Goal: Task Accomplishment & Management: Manage account settings

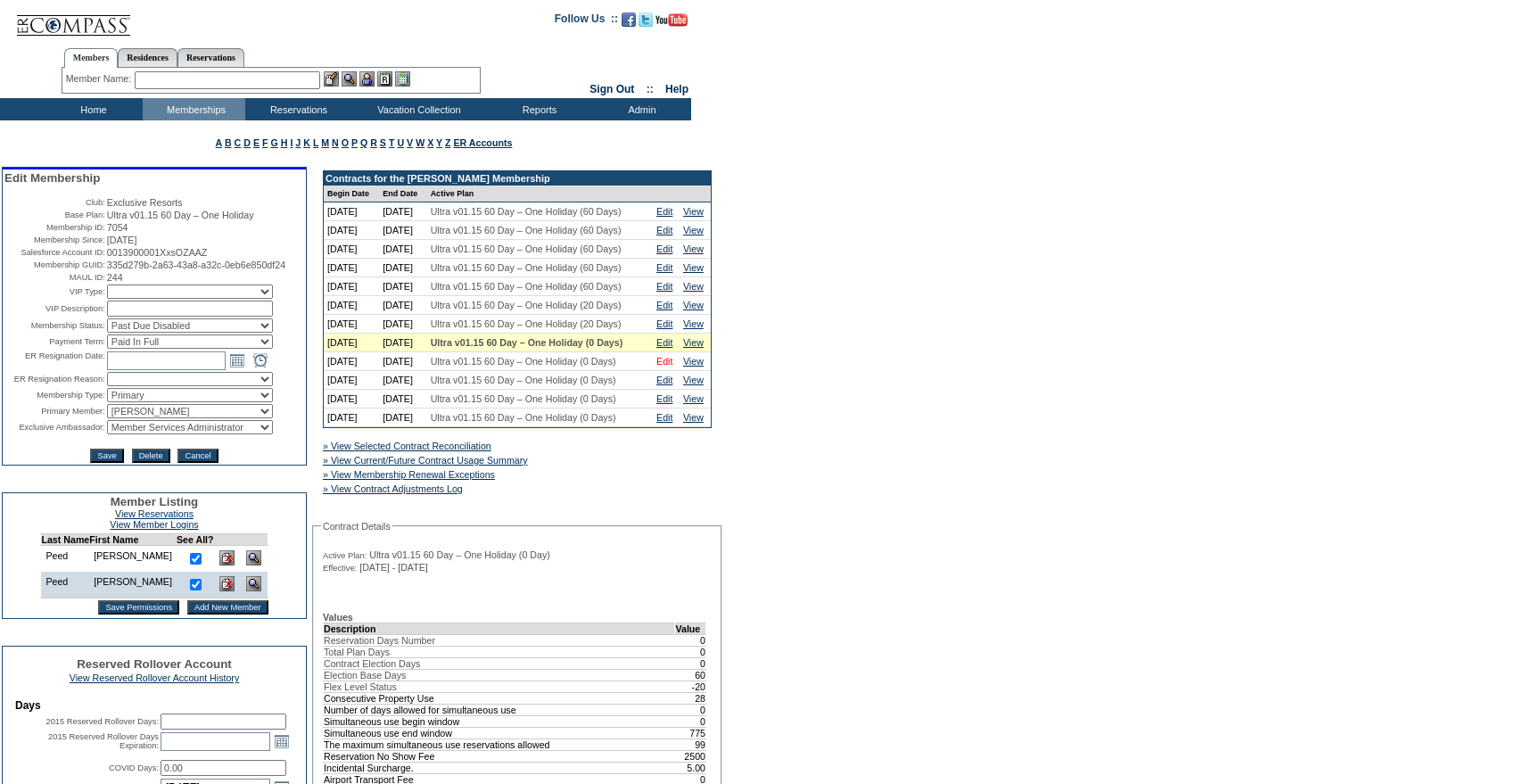
click at [666, 366] on link "Edit" at bounding box center [664, 361] width 16 height 11
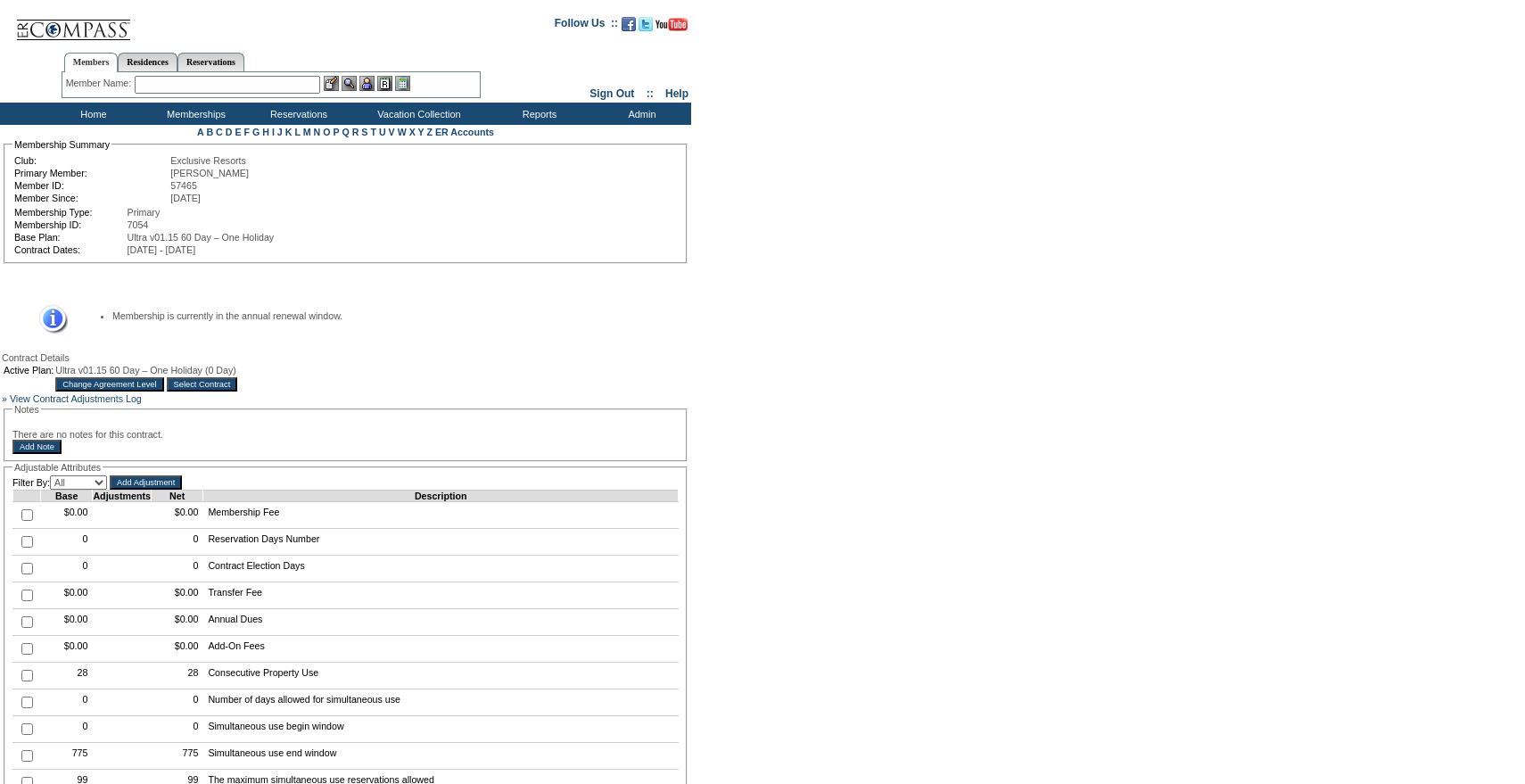
click at [163, 391] on input "Change Agreement Level" at bounding box center [109, 384] width 108 height 15
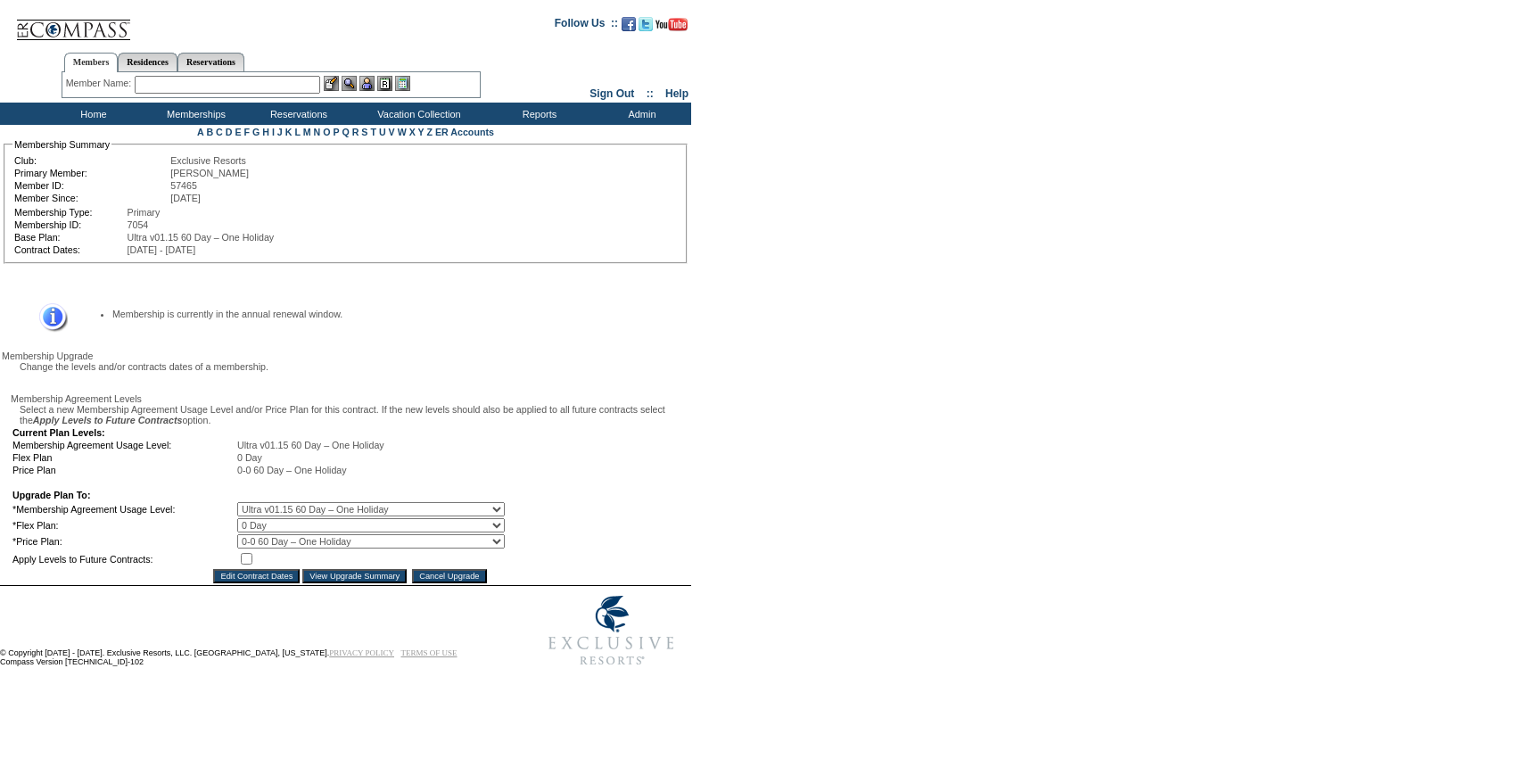
click at [274, 532] on select "0 Day 10 Day 20 Day 25 Day 30 Day 35 Day 40 Day 45 Day 50 Day 55 Day 60 Day" at bounding box center [371, 524] width 268 height 15
select select "157"
click at [250, 532] on select "0 Day 10 Day 20 Day 25 Day 30 Day 35 Day 40 Day 45 Day 50 Day 55 Day 60 Day" at bounding box center [371, 524] width 268 height 15
click at [252, 564] on input "checkbox" at bounding box center [246, 558] width 12 height 12
checkbox input "true"
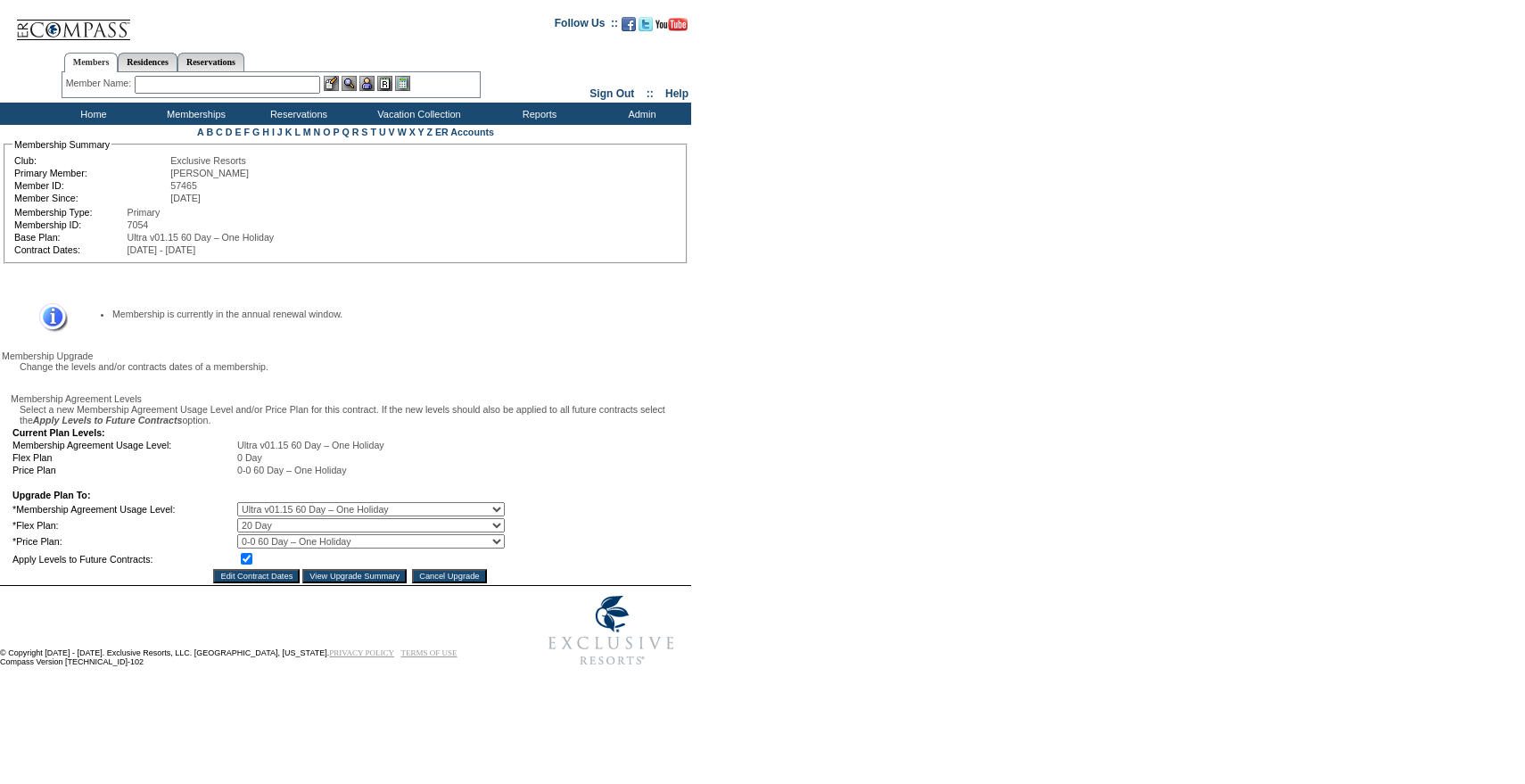
click at [346, 583] on input "View Upgrade Summary" at bounding box center [355, 576] width 105 height 15
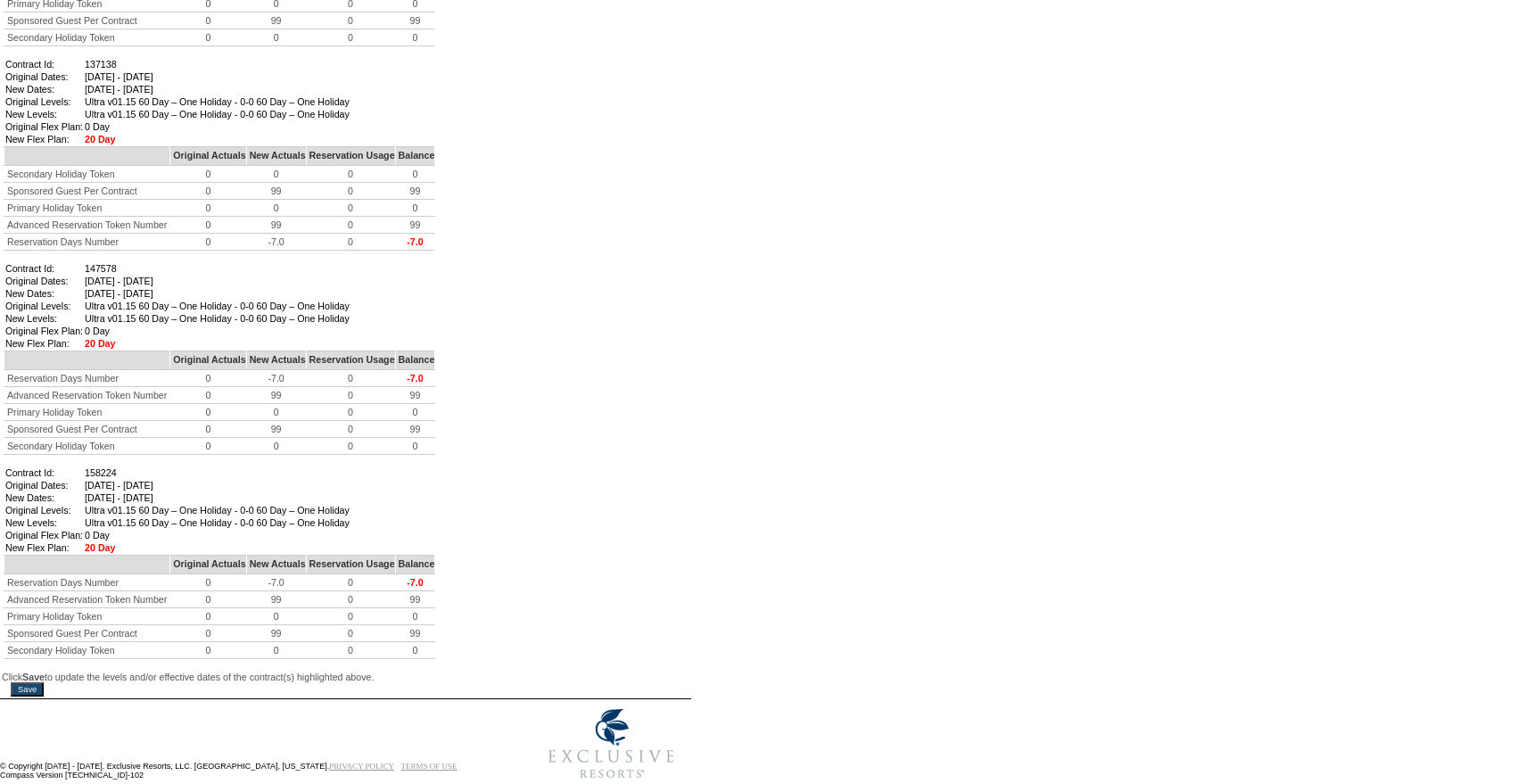
scroll to position [1264, 0]
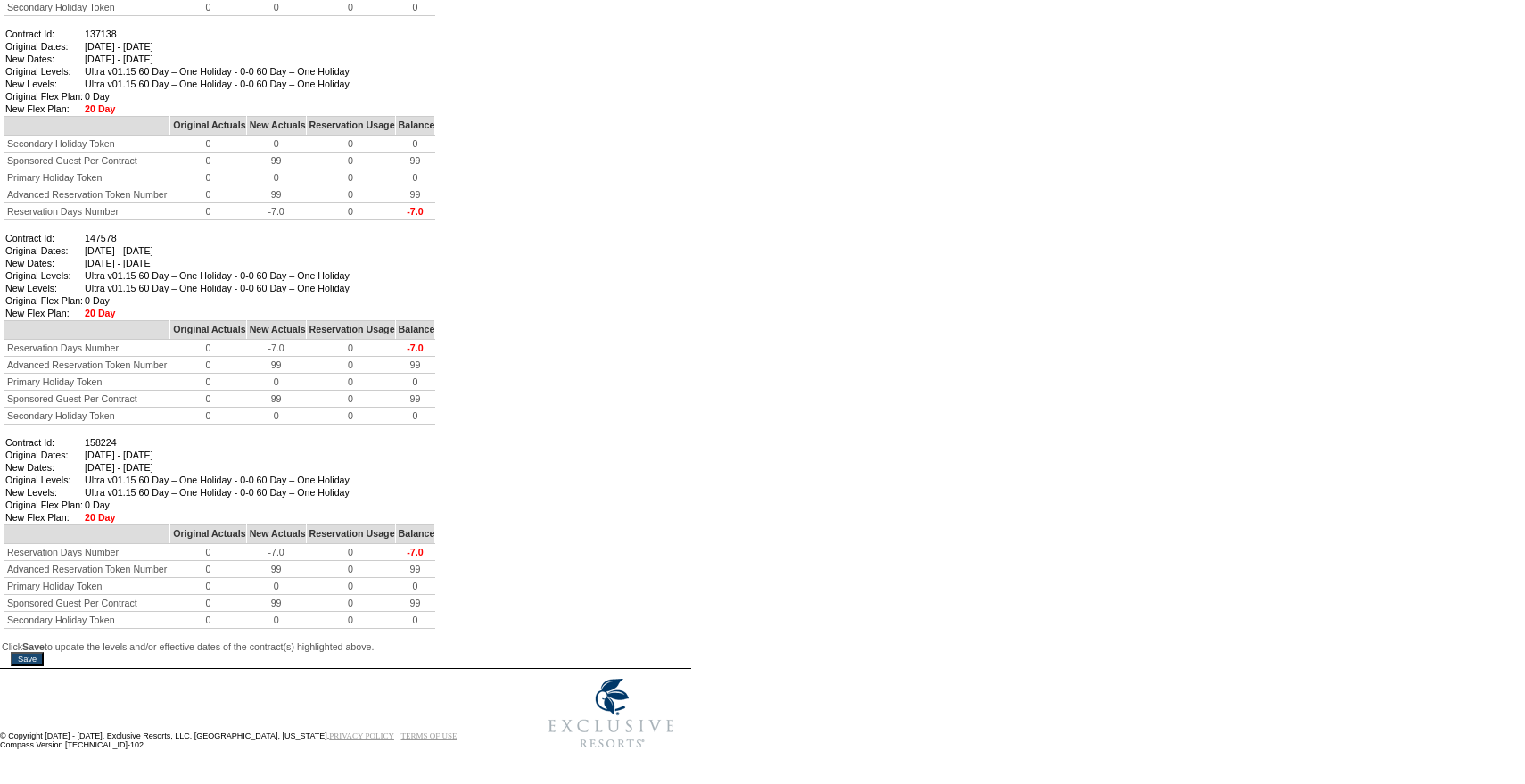
click at [43, 651] on input "Save" at bounding box center [27, 658] width 33 height 15
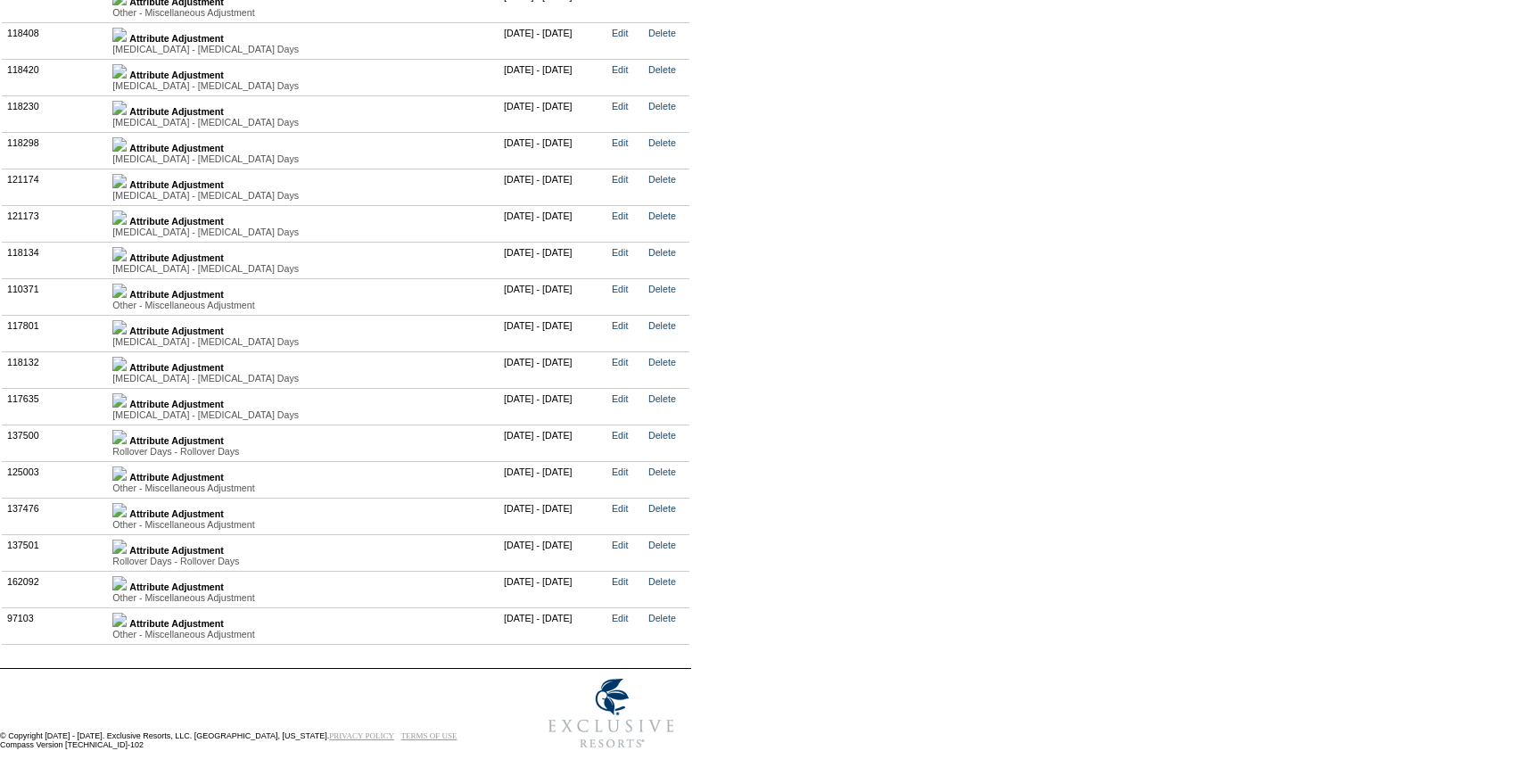
scroll to position [4102, 0]
click at [127, 576] on img at bounding box center [119, 582] width 15 height 15
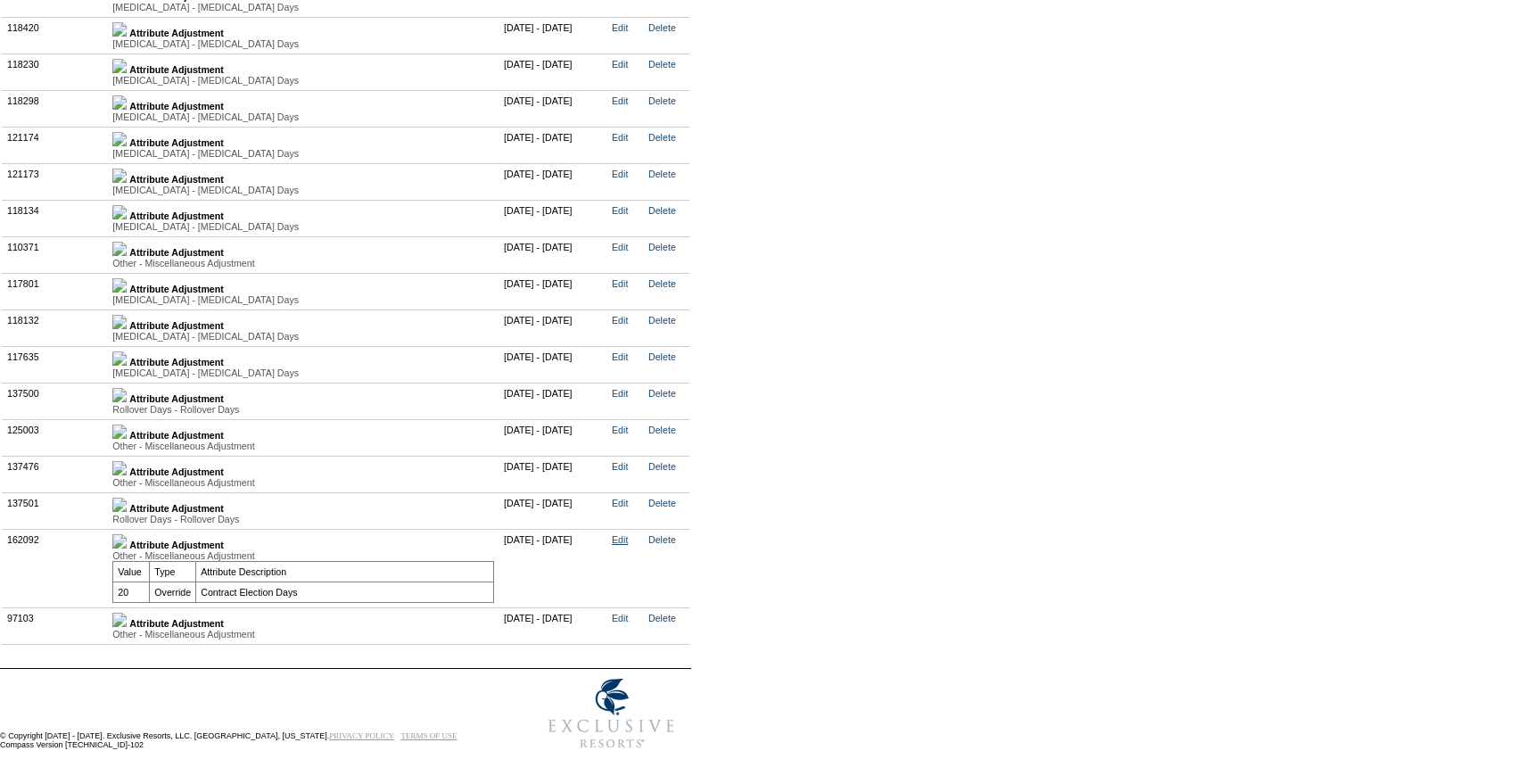
click at [628, 545] on link "Edit" at bounding box center [620, 539] width 16 height 11
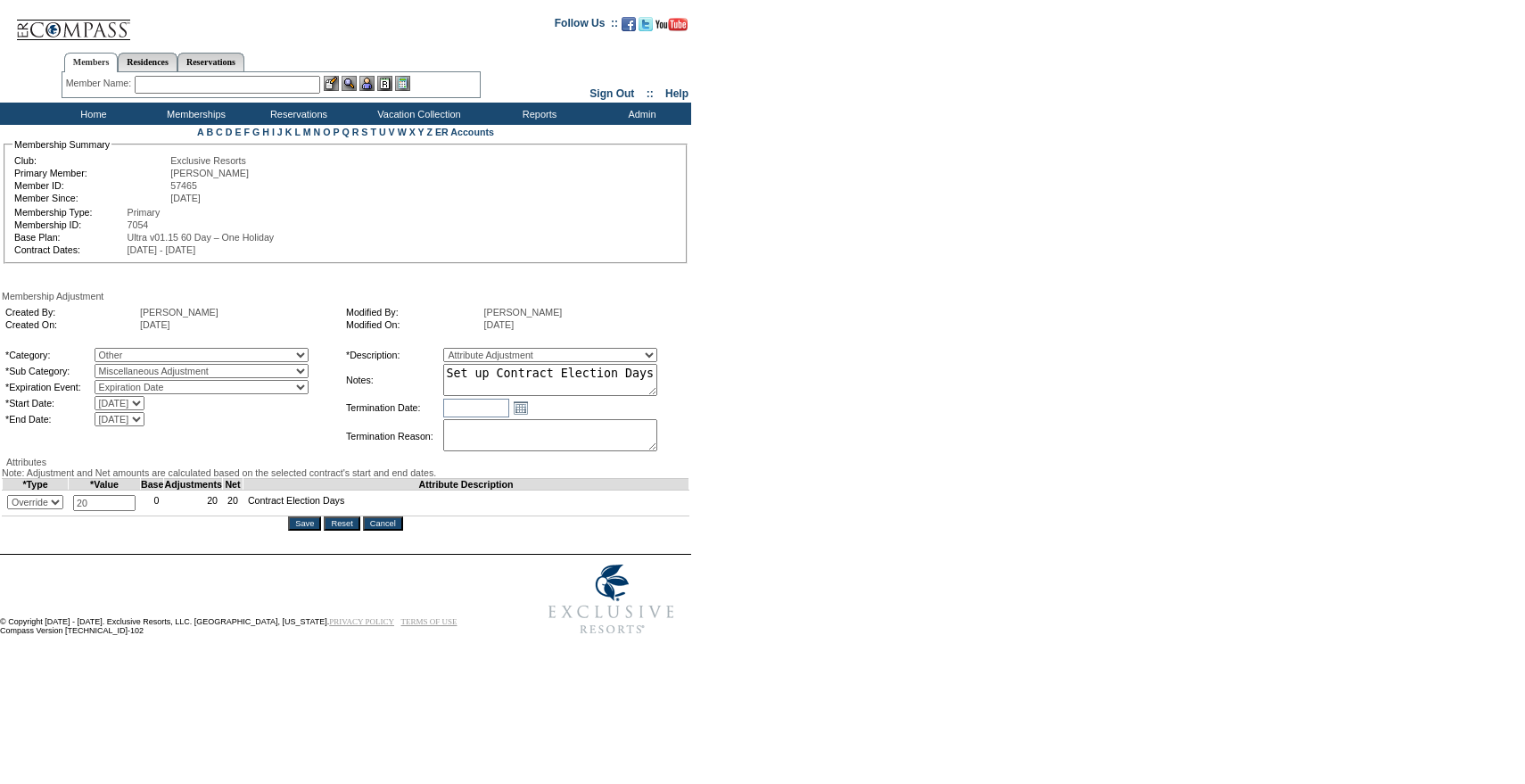
click at [402, 530] on div "Save Reset Cancel" at bounding box center [345, 523] width 687 height 15
click at [402, 530] on input "Cancel" at bounding box center [382, 523] width 40 height 15
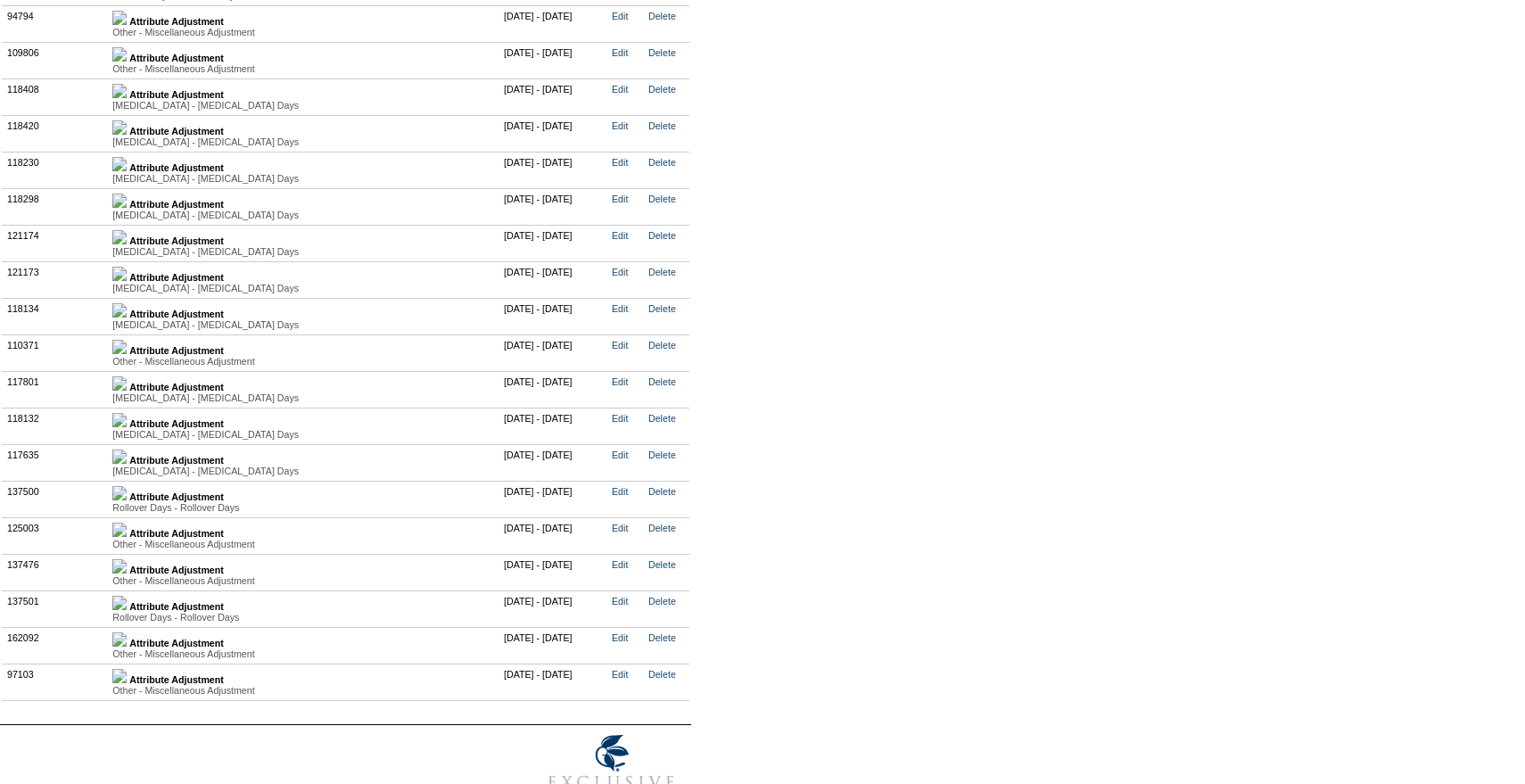
scroll to position [4039, 0]
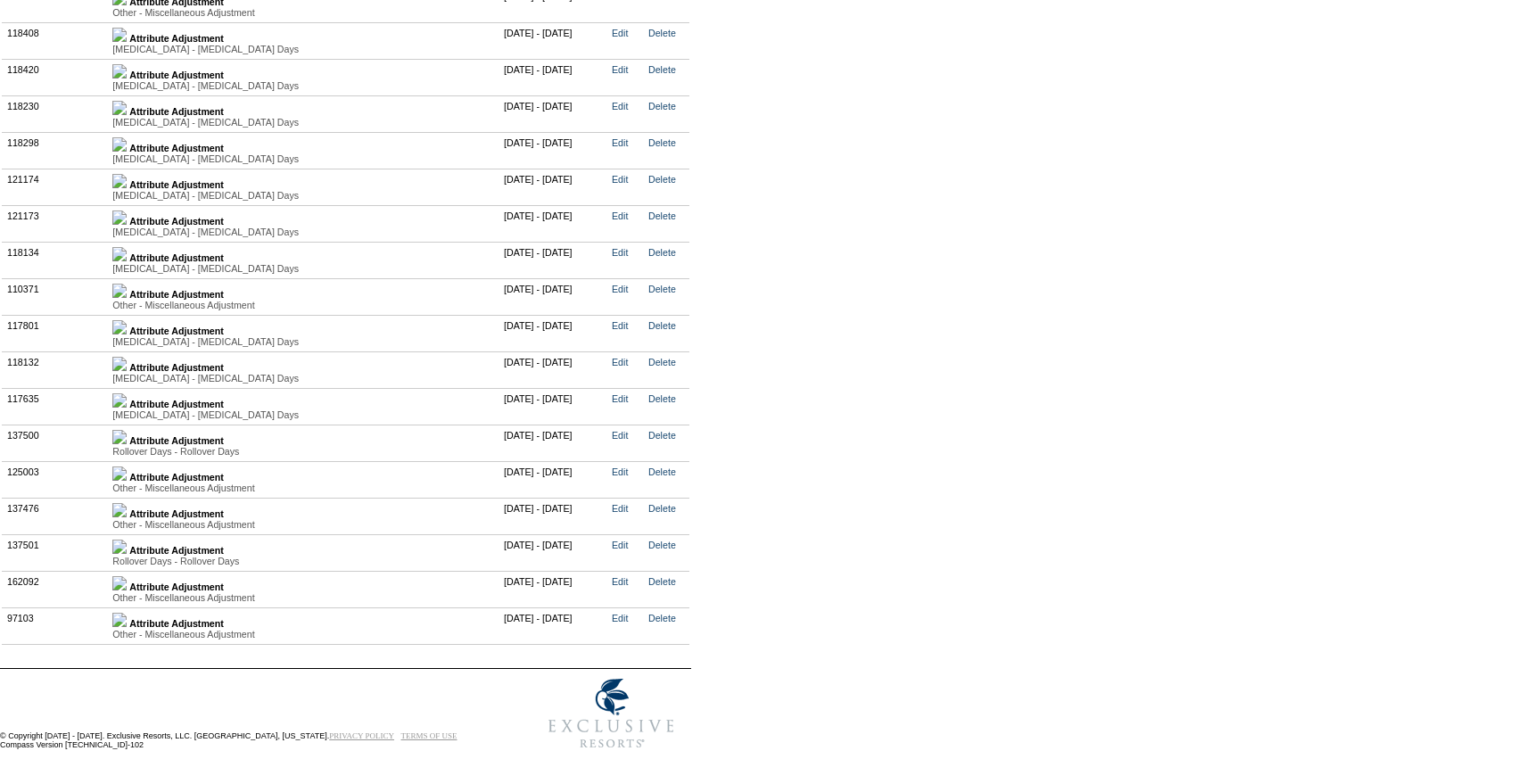
click at [127, 576] on img at bounding box center [119, 582] width 15 height 15
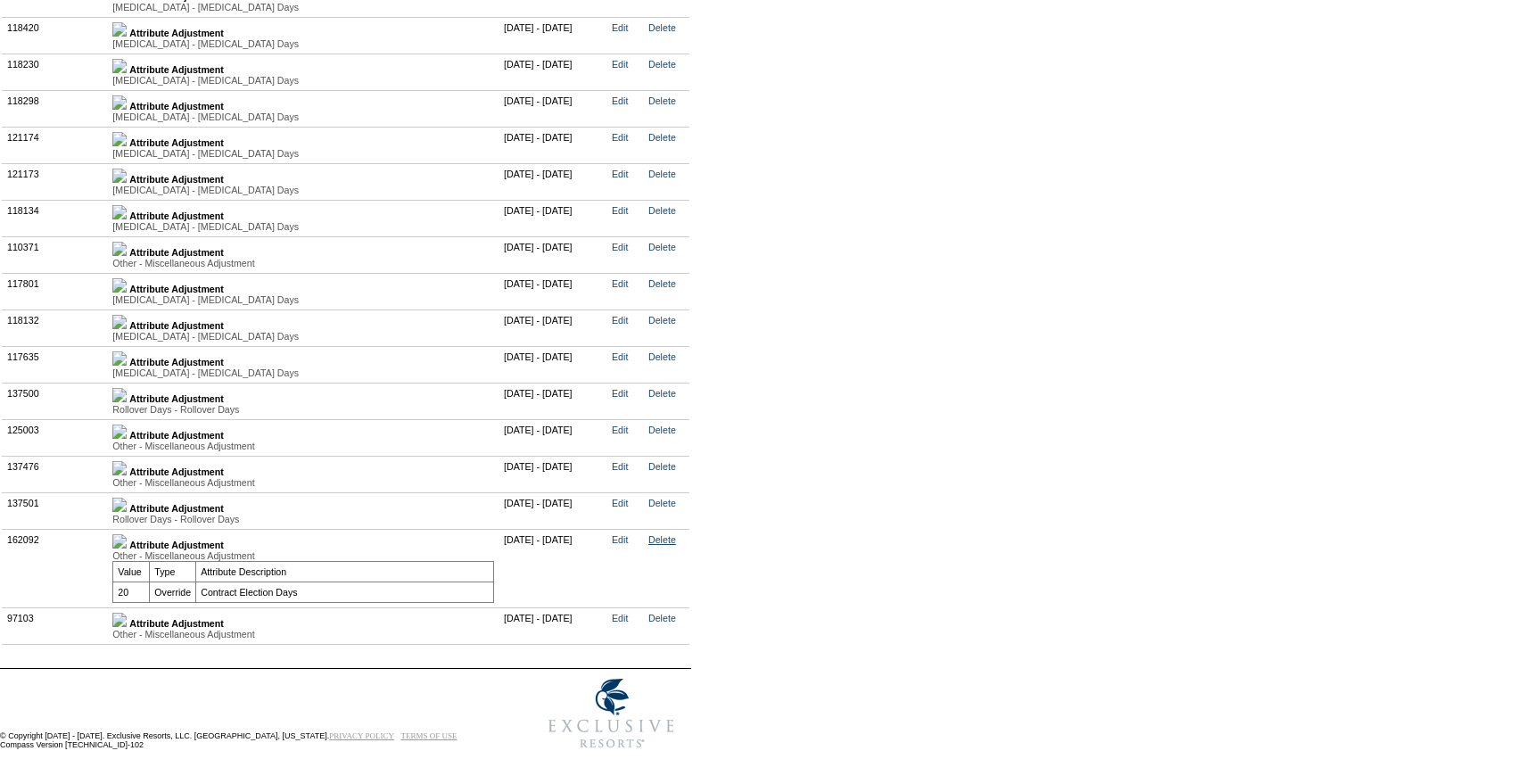
click at [676, 545] on link "Delete" at bounding box center [662, 539] width 28 height 11
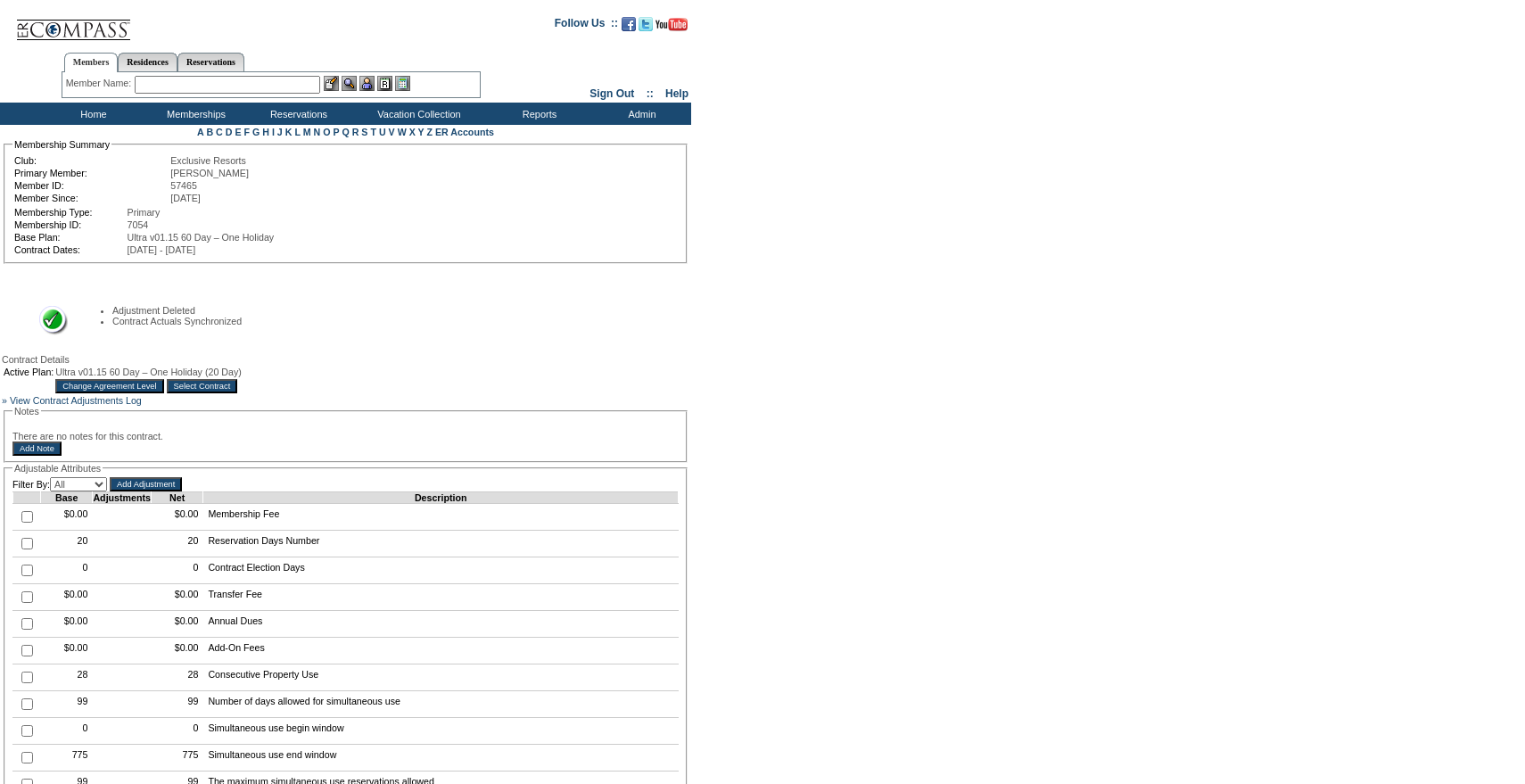
click at [210, 82] on input "text" at bounding box center [227, 84] width 185 height 17
type input "s"
click at [238, 392] on input "Select Contract" at bounding box center [203, 386] width 72 height 15
